Goal: Information Seeking & Learning: Learn about a topic

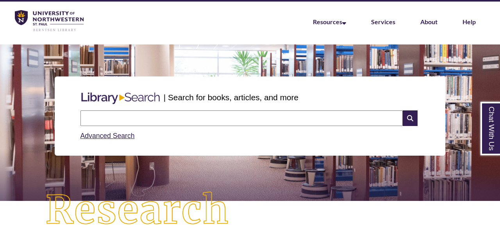
scroll to position [22, 0]
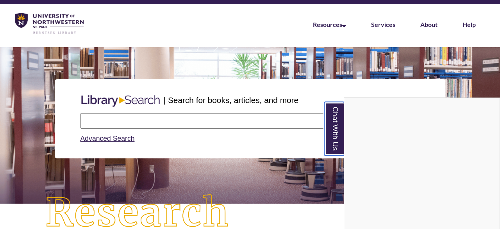
click at [340, 126] on link "Chat With Us" at bounding box center [334, 128] width 20 height 53
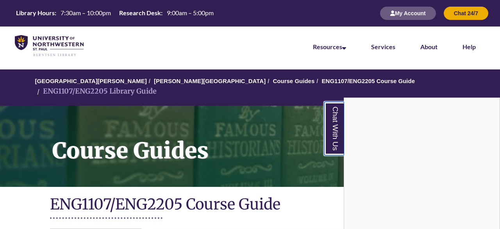
click at [334, 125] on link "Chat With Us" at bounding box center [334, 128] width 20 height 53
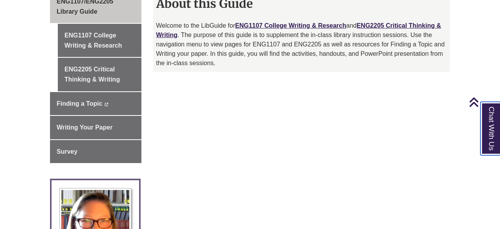
scroll to position [238, 0]
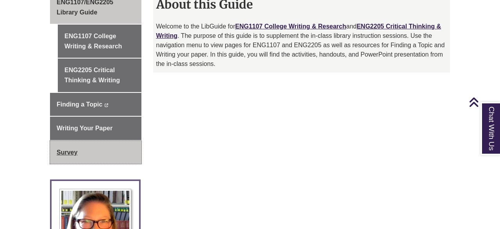
click at [89, 141] on link "Survey" at bounding box center [95, 152] width 91 height 23
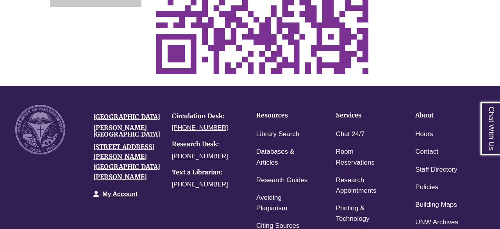
scroll to position [492, 0]
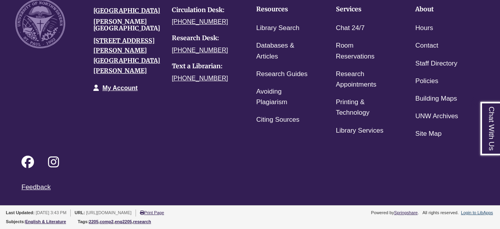
click at [480, 210] on div "Login to LibApps" at bounding box center [477, 213] width 34 height 7
click at [480, 212] on link "Login to LibApps" at bounding box center [477, 212] width 32 height 5
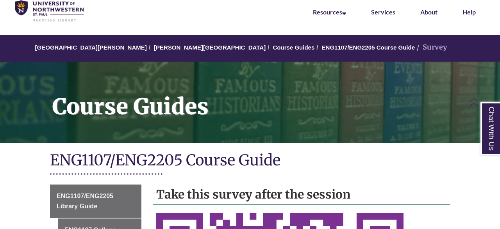
scroll to position [527, 0]
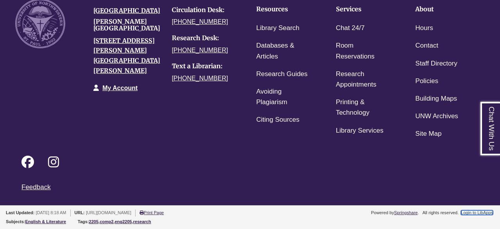
click at [473, 211] on link "Login to LibApps" at bounding box center [477, 212] width 32 height 5
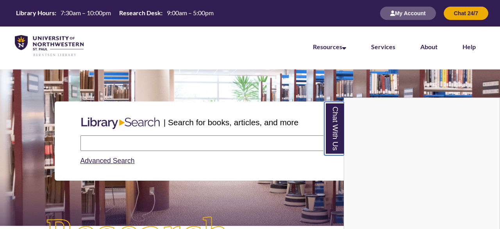
click at [341, 134] on link "Chat With Us" at bounding box center [334, 128] width 20 height 53
click at [333, 132] on link "Chat With Us" at bounding box center [334, 128] width 20 height 53
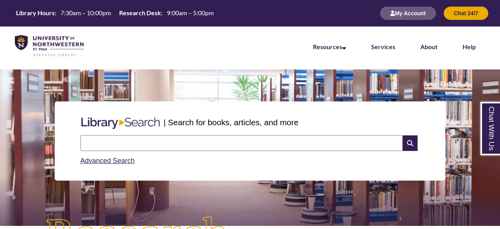
click at [292, 149] on input "text" at bounding box center [241, 143] width 322 height 16
type input "**********"
click at [412, 147] on icon at bounding box center [410, 143] width 15 height 16
click at [200, 139] on input "text" at bounding box center [241, 143] width 322 height 16
type input "******"
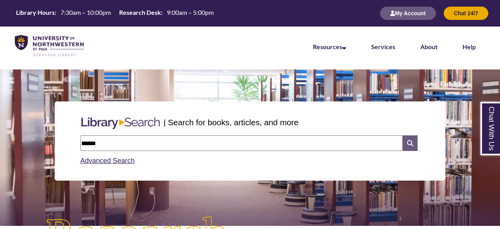
click at [412, 146] on icon at bounding box center [410, 143] width 15 height 16
